Goal: Information Seeking & Learning: Check status

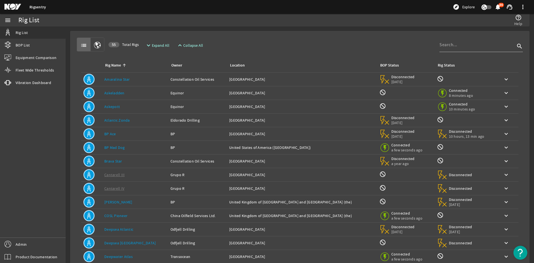
click at [135, 91] on div "Rig Name: Askeladden" at bounding box center [135, 93] width 62 height 6
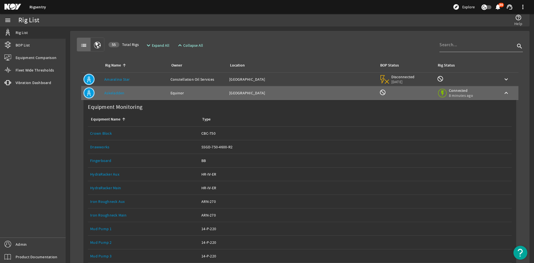
click at [106, 150] on link "Equipment Name: Drawworks" at bounding box center [143, 146] width 107 height 13
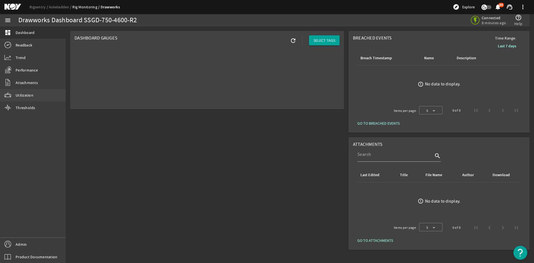
click at [34, 100] on link "Utilization" at bounding box center [33, 95] width 66 height 12
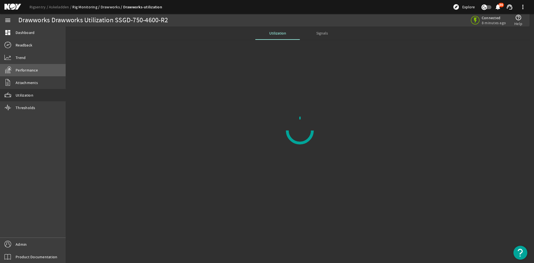
click at [38, 73] on link "Performance" at bounding box center [33, 70] width 66 height 12
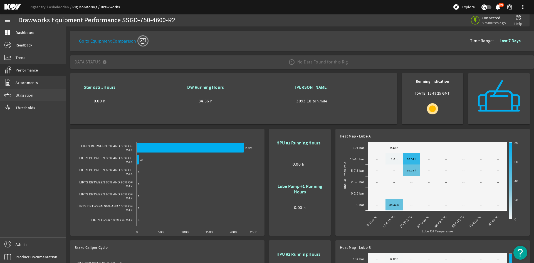
click at [40, 97] on link "Utilization" at bounding box center [33, 95] width 66 height 12
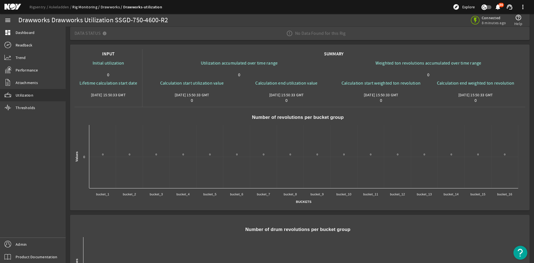
scroll to position [83, 0]
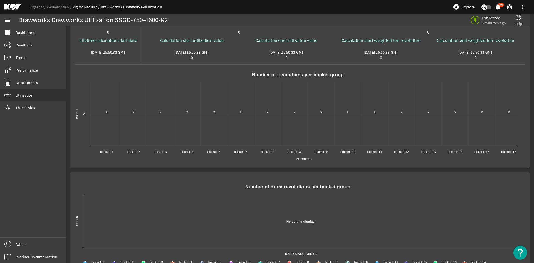
click at [187, 162] on rigsentry-drawworks-utilization-trend "Created with Highcharts 11.1.0 Buckets Values Number of revolutions per bucket …" at bounding box center [299, 113] width 450 height 99
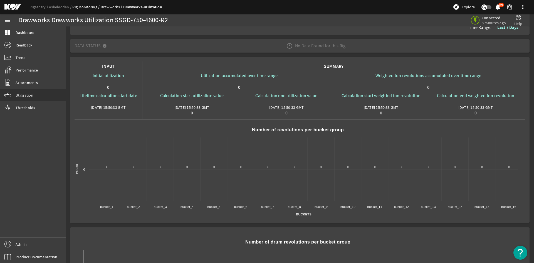
scroll to position [0, 0]
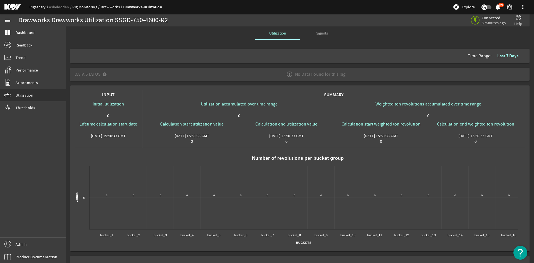
click at [36, 6] on link "Rigsentry" at bounding box center [38, 6] width 19 height 5
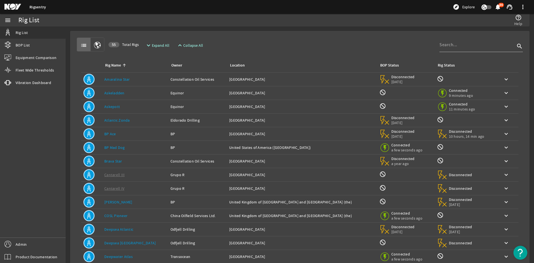
click at [122, 107] on div "Rig Name: Askepott" at bounding box center [135, 107] width 62 height 6
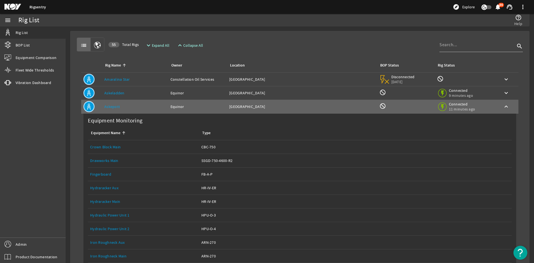
click at [103, 161] on link "Drawworks Main" at bounding box center [104, 160] width 28 height 5
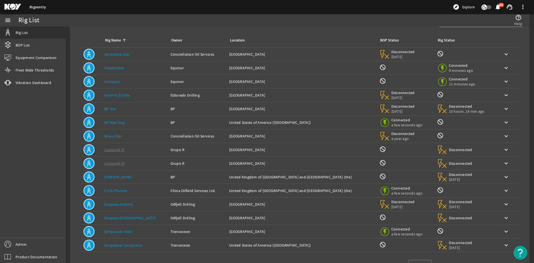
scroll to position [45, 0]
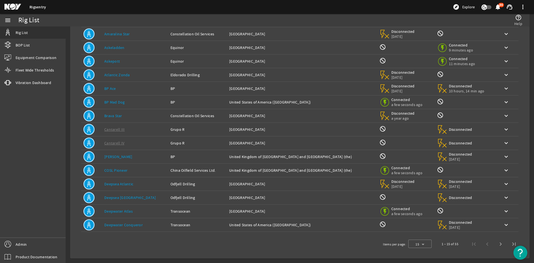
click at [125, 182] on link "Deepsea Atlantic" at bounding box center [118, 183] width 29 height 5
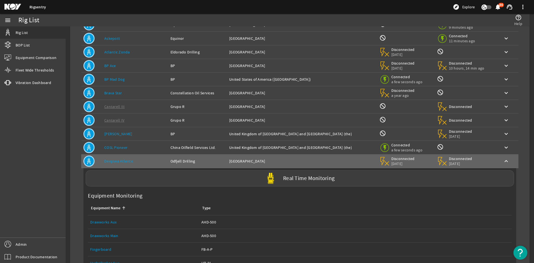
scroll to position [101, 0]
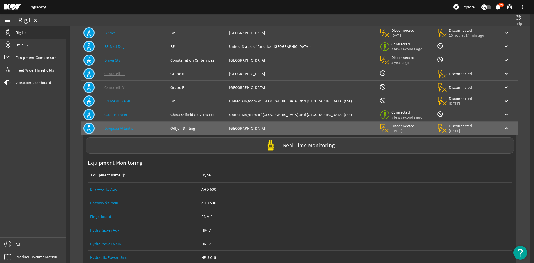
click at [113, 203] on link "Drawworks Main" at bounding box center [104, 202] width 28 height 5
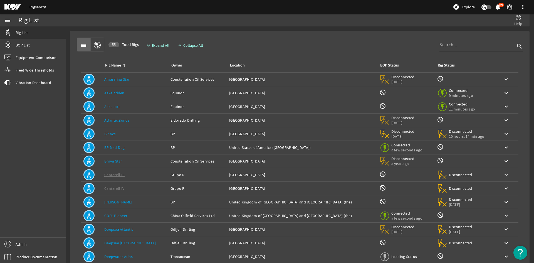
scroll to position [45, 0]
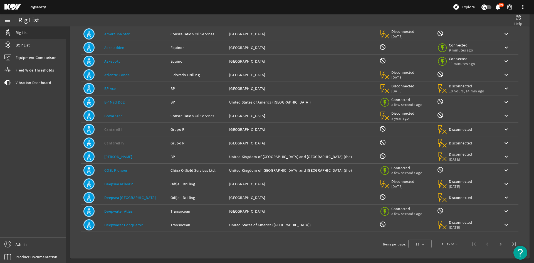
click at [136, 210] on div "Rig Name: Deepwater Atlas" at bounding box center [135, 211] width 62 height 6
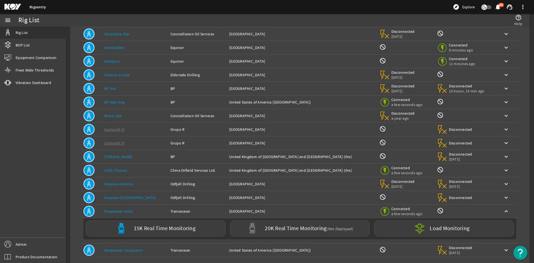
click at [136, 210] on div "Rig Name: Deepwater Atlas" at bounding box center [135, 211] width 62 height 6
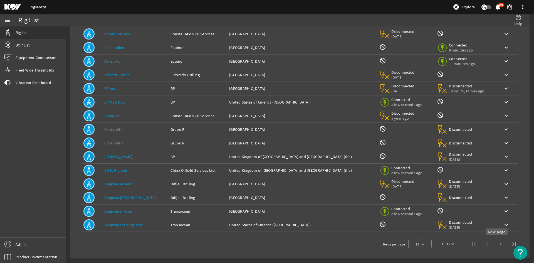
click at [496, 243] on span "Next page" at bounding box center [500, 243] width 13 height 13
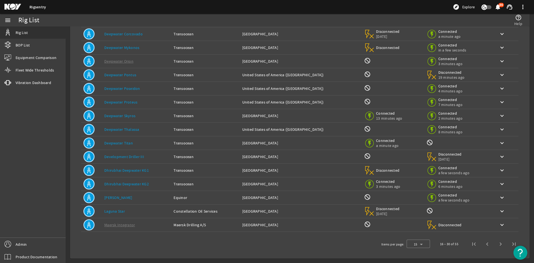
scroll to position [0, 0]
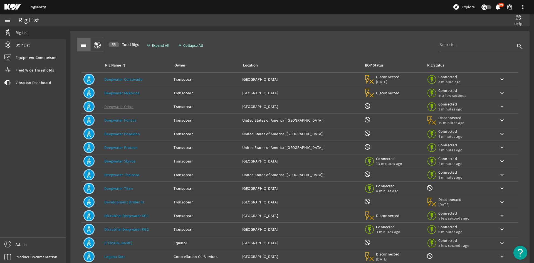
click at [147, 76] on td "Rig Name: [PERSON_NAME]" at bounding box center [136, 80] width 69 height 14
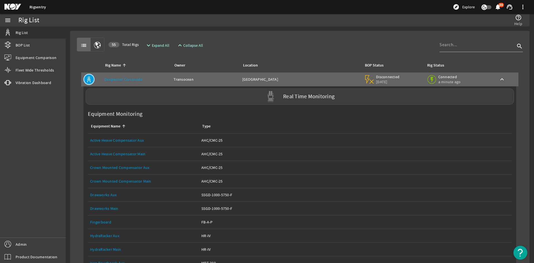
click at [107, 208] on link "Drawworks Main" at bounding box center [104, 208] width 28 height 5
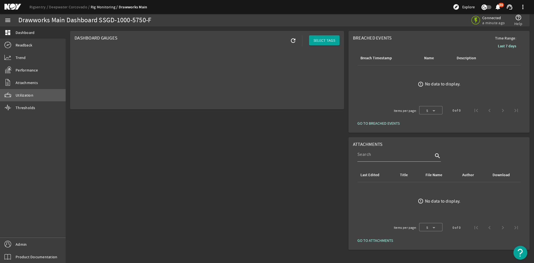
click at [21, 95] on span "Utilization" at bounding box center [25, 95] width 18 height 6
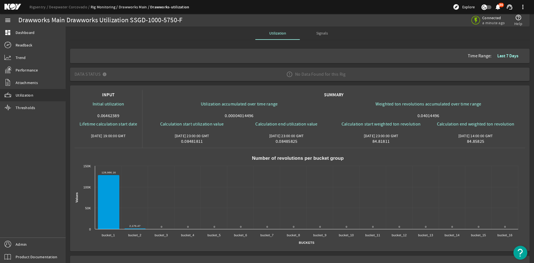
click at [509, 63] on mat-card "Time Range: Last 7 Days" at bounding box center [299, 56] width 459 height 14
click at [507, 57] on b "Last 7 Days" at bounding box center [507, 56] width 21 height 6
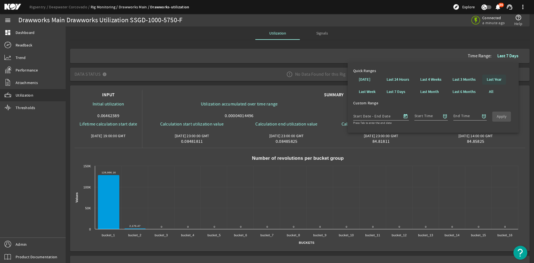
click at [492, 79] on b "Last Year" at bounding box center [493, 80] width 15 height 6
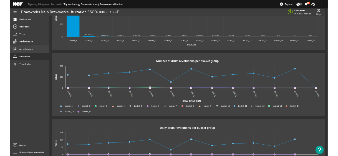
scroll to position [172, 0]
